Goal: Transaction & Acquisition: Download file/media

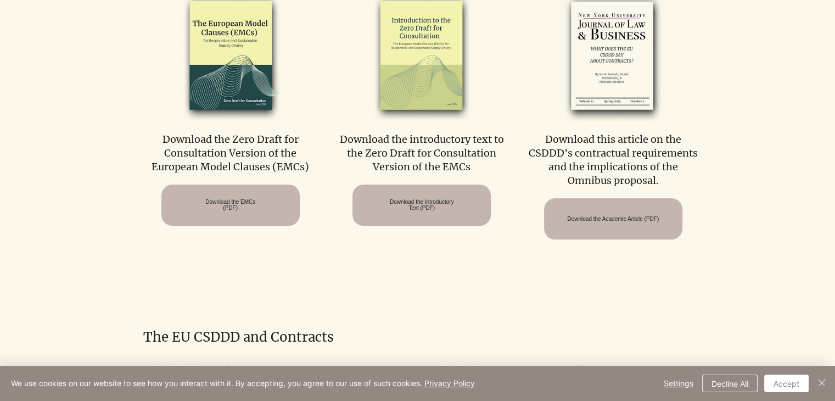
scroll to position [647, 0]
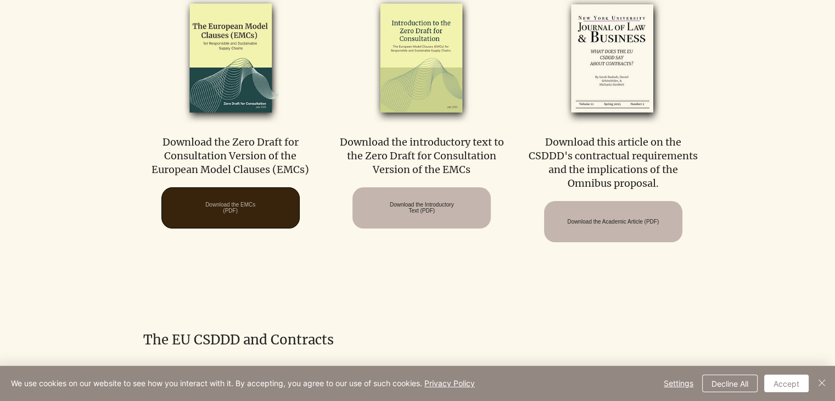
click at [205, 201] on span "Download the EMCs (PDF)" at bounding box center [230, 207] width 50 height 12
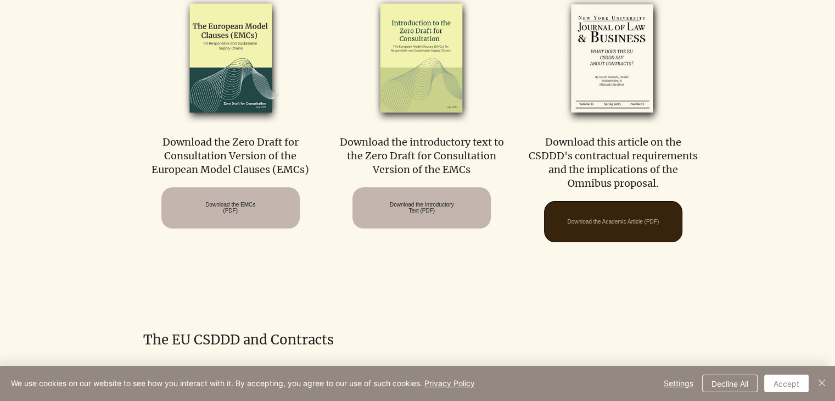
click at [609, 218] on span "Download the Academic Article (PDF)" at bounding box center [613, 221] width 92 height 6
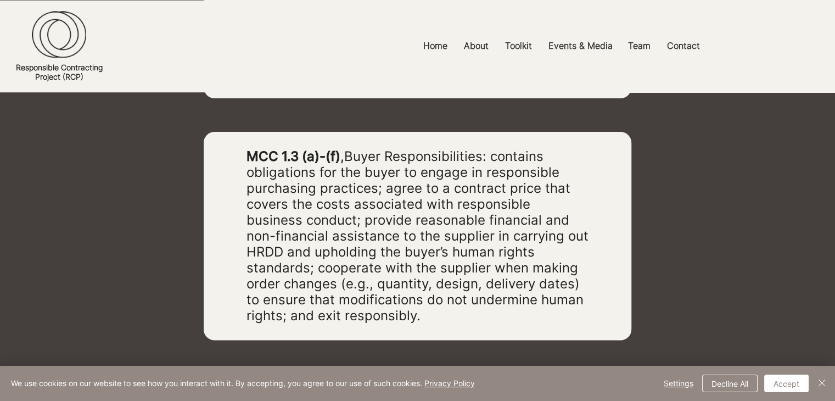
scroll to position [1706, 0]
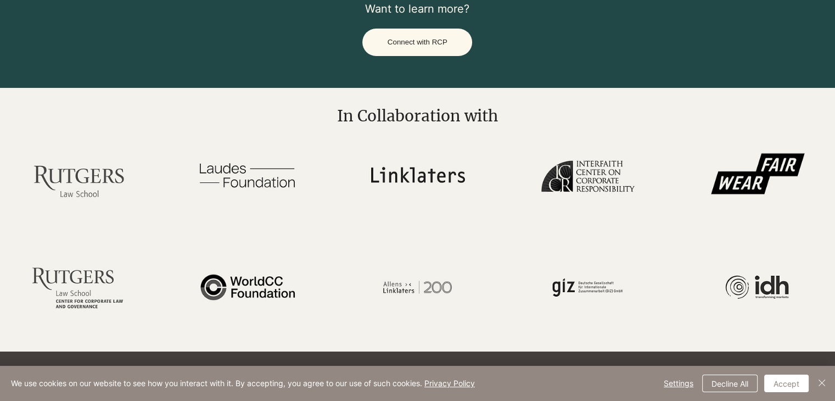
scroll to position [1745, 0]
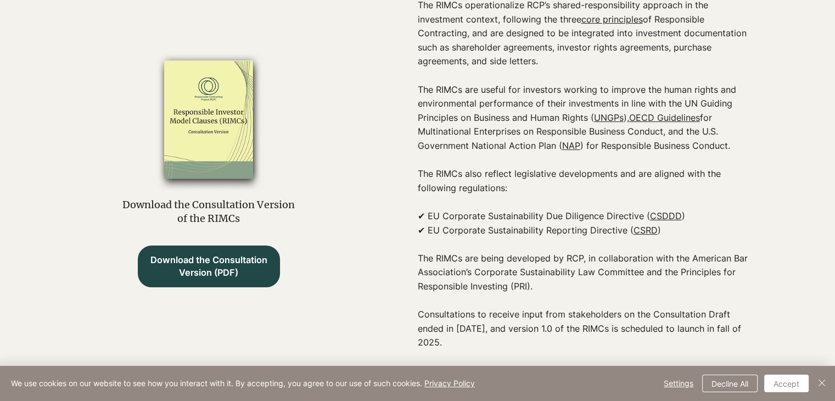
scroll to position [389, 0]
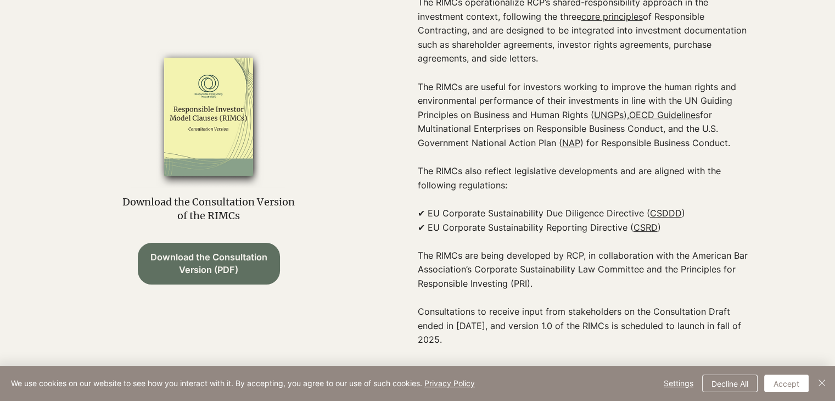
click at [201, 276] on span "Download the Consultation Version (PDF)" at bounding box center [209, 263] width 122 height 25
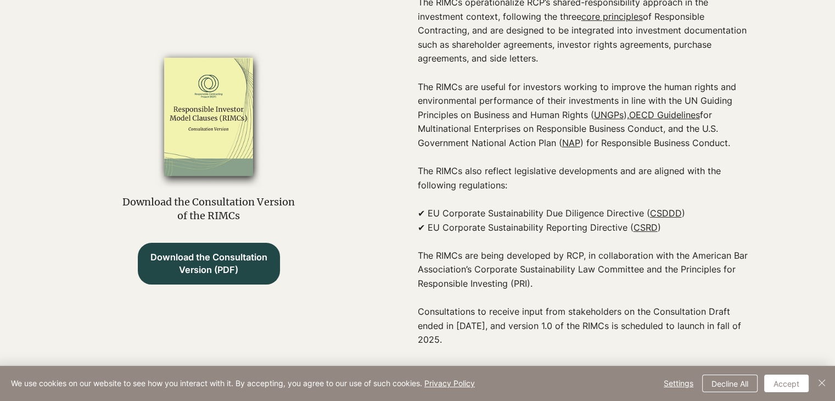
scroll to position [0, 0]
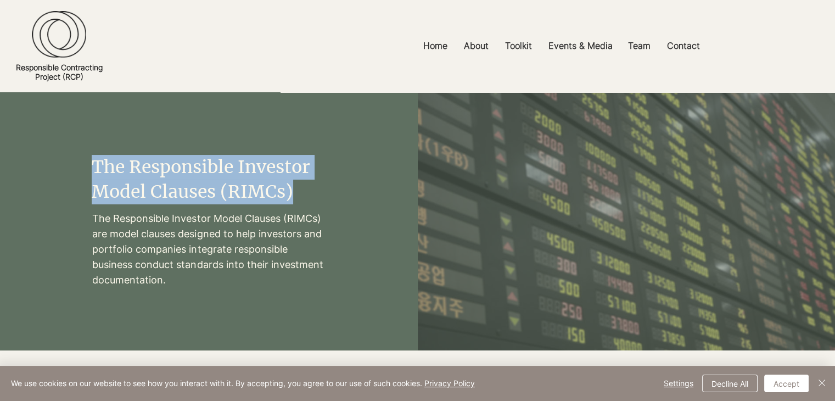
drag, startPoint x: 302, startPoint y: 198, endPoint x: 76, endPoint y: 166, distance: 227.8
click at [76, 166] on div "The Responsible Investor Model Clauses (RIMCs) The Responsible Investor Model C…" at bounding box center [209, 221] width 418 height 258
copy div "The Responsible Investor Model Clauses (RIMCs)"
